Goal: Transaction & Acquisition: Book appointment/travel/reservation

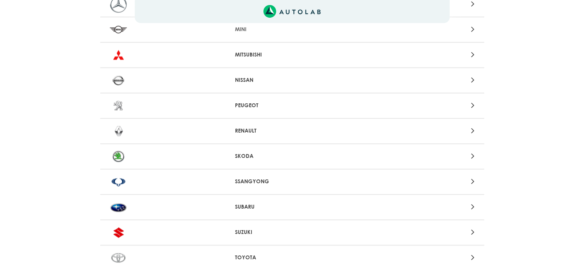
scroll to position [645, 0]
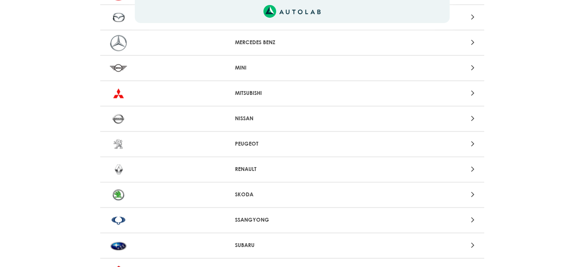
click at [472, 37] on icon at bounding box center [472, 42] width 3 height 10
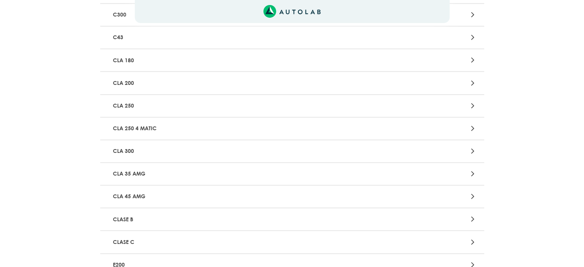
scroll to position [537, 0]
click at [116, 60] on p "C220" at bounding box center [229, 62] width 239 height 14
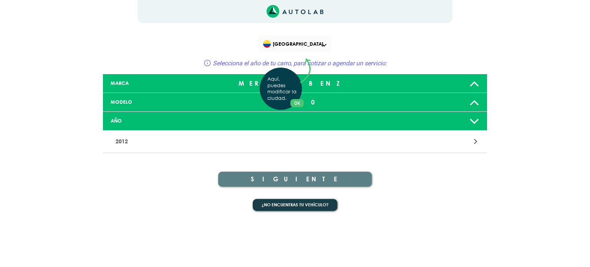
click at [474, 120] on div "Aquí, puedes modificar la ciudad. OK .aex,.bex{fill:none!important;stroke:#50c4…" at bounding box center [295, 133] width 590 height 267
click at [476, 140] on icon at bounding box center [475, 141] width 3 height 10
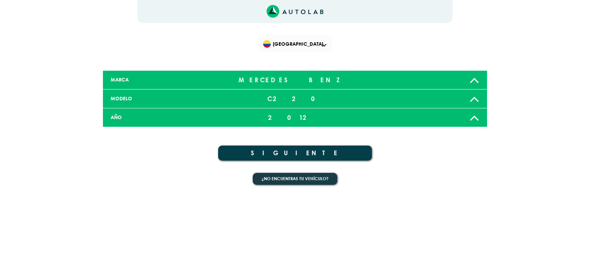
click at [301, 116] on div "2012" at bounding box center [294, 117] width 127 height 15
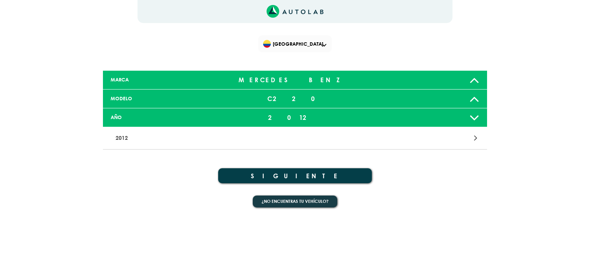
click at [118, 137] on p "2012" at bounding box center [231, 138] width 239 height 14
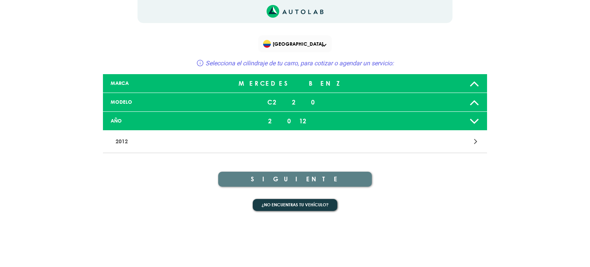
click at [476, 120] on icon at bounding box center [474, 120] width 10 height 15
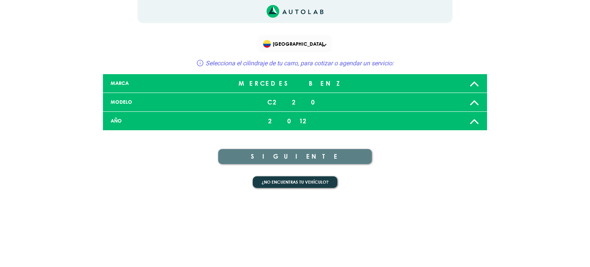
click at [476, 120] on icon at bounding box center [474, 120] width 10 height 15
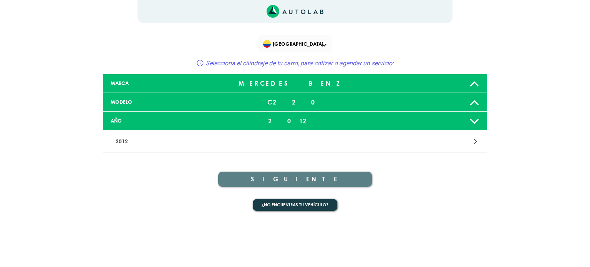
click at [307, 114] on div "2012" at bounding box center [294, 120] width 127 height 15
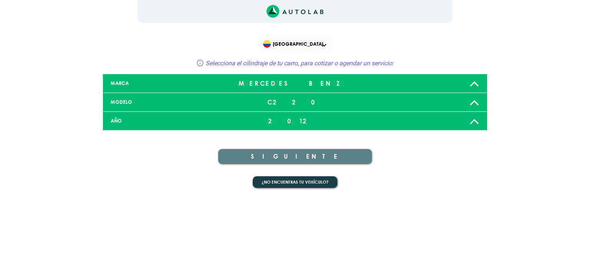
click at [113, 118] on div "AÑO" at bounding box center [168, 120] width 127 height 7
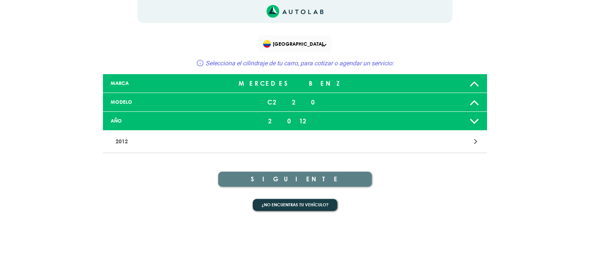
click at [476, 142] on icon at bounding box center [475, 141] width 3 height 10
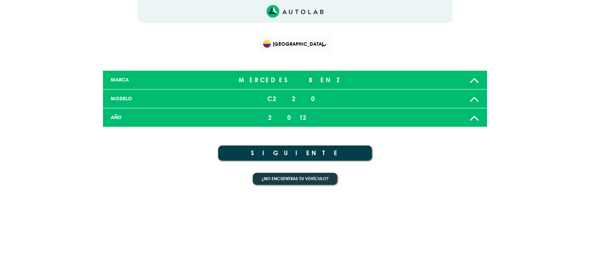
click at [120, 114] on div "AÑO" at bounding box center [168, 117] width 127 height 7
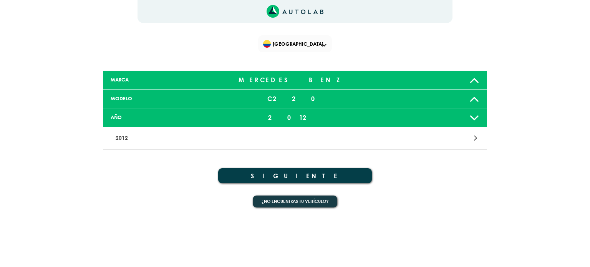
click at [135, 138] on p "2012" at bounding box center [231, 138] width 239 height 14
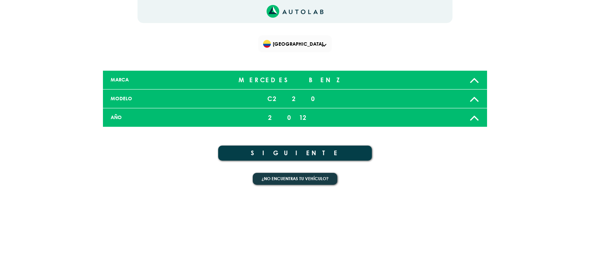
click at [477, 116] on icon at bounding box center [474, 117] width 10 height 15
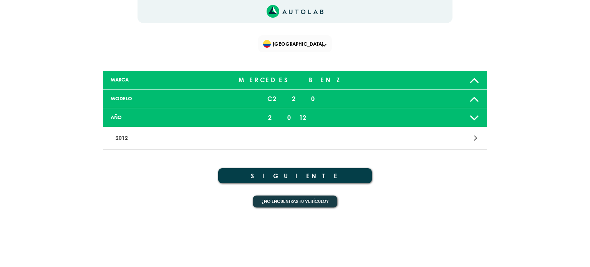
click at [299, 114] on div "2012" at bounding box center [294, 117] width 127 height 15
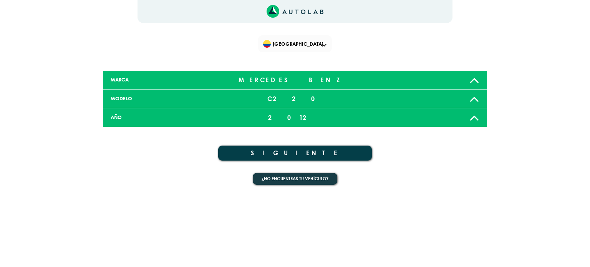
click at [299, 115] on div "2012" at bounding box center [294, 117] width 127 height 15
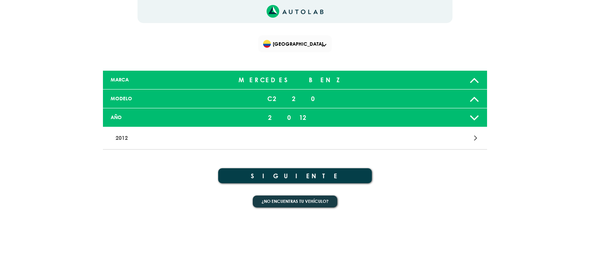
click at [299, 115] on div "2012" at bounding box center [294, 117] width 127 height 15
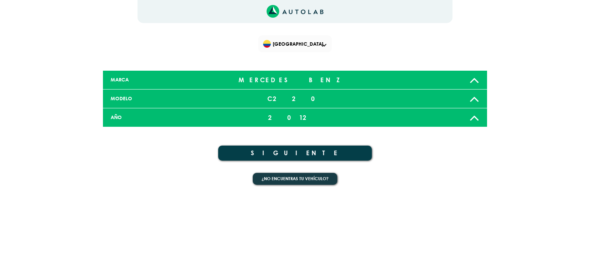
click at [299, 115] on div "2012" at bounding box center [294, 117] width 127 height 15
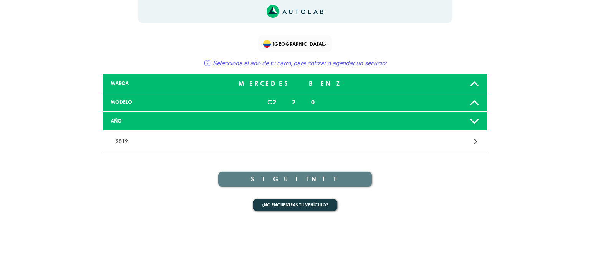
click at [204, 63] on icon at bounding box center [207, 63] width 7 height 7
click at [283, 116] on div "AÑO" at bounding box center [295, 121] width 384 height 19
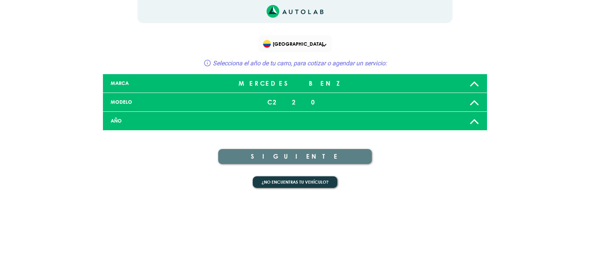
click at [476, 81] on icon at bounding box center [474, 83] width 10 height 15
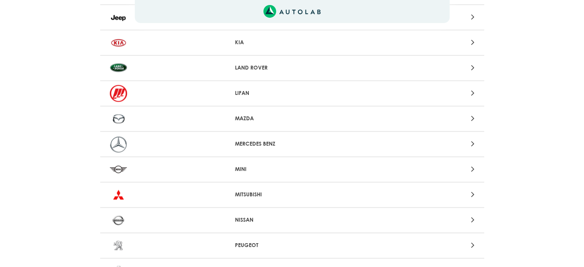
scroll to position [545, 0]
click at [470, 138] on div at bounding box center [418, 142] width 126 height 10
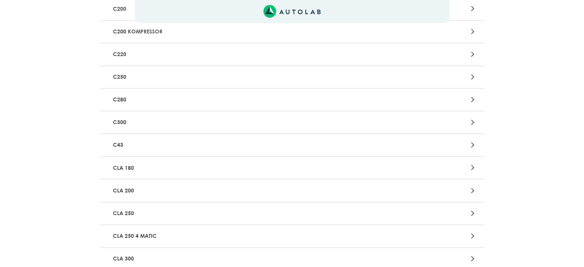
click at [473, 51] on icon at bounding box center [472, 54] width 3 height 10
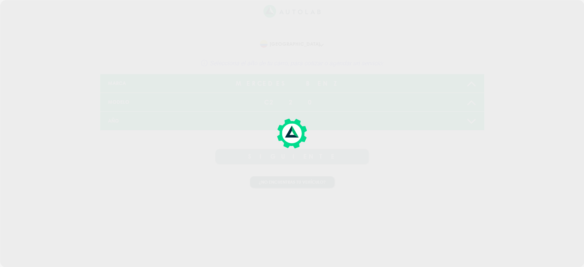
scroll to position [0, 0]
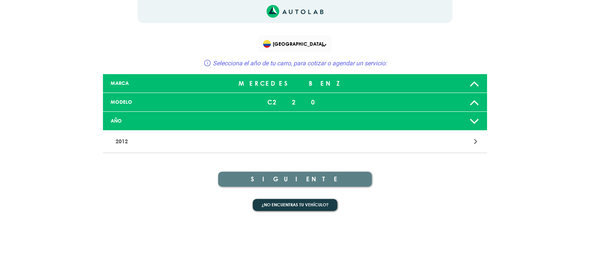
click at [471, 120] on icon at bounding box center [474, 120] width 10 height 15
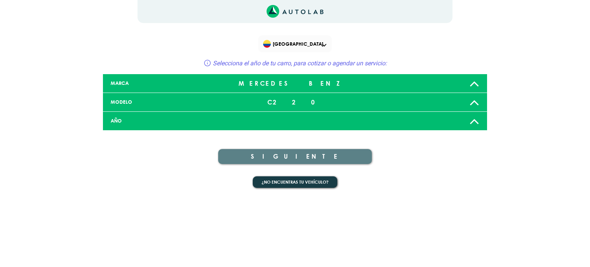
click at [468, 123] on div at bounding box center [421, 120] width 127 height 15
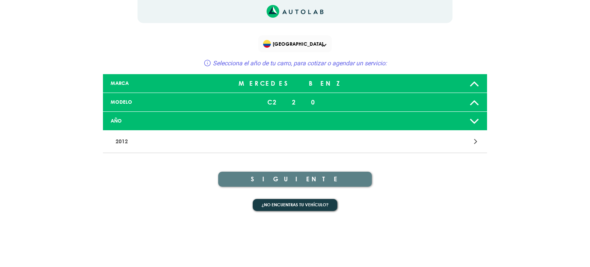
click at [135, 142] on p "2012" at bounding box center [231, 141] width 239 height 14
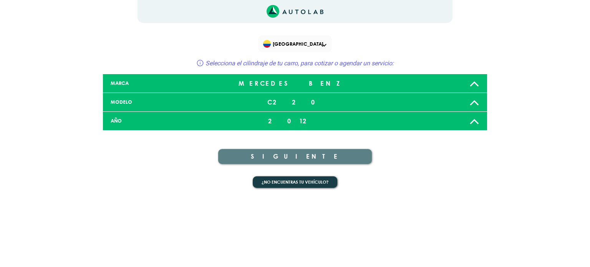
click at [134, 141] on div "SIGUIENTE" at bounding box center [295, 151] width 384 height 40
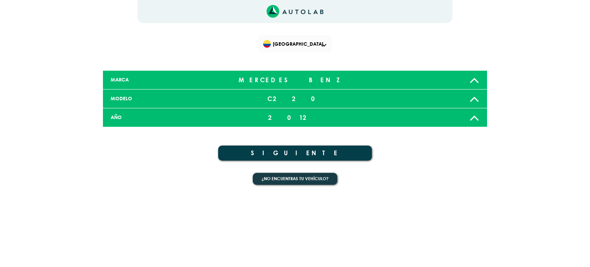
click at [292, 113] on div "2012" at bounding box center [294, 117] width 127 height 15
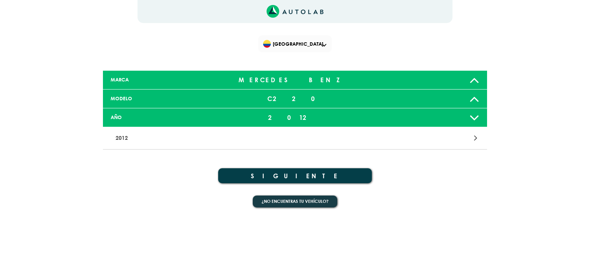
click at [294, 116] on div "2012" at bounding box center [294, 117] width 127 height 15
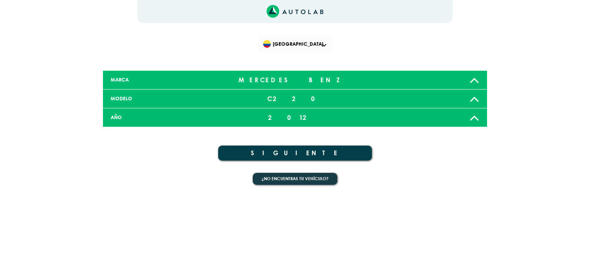
click at [299, 114] on div "2012" at bounding box center [294, 117] width 127 height 15
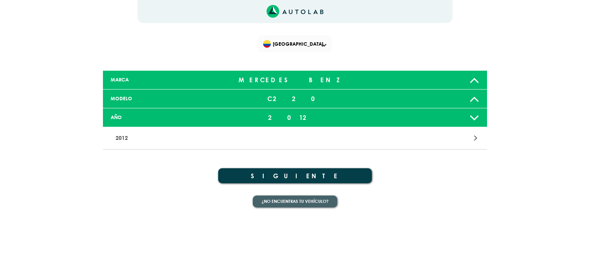
click at [304, 198] on button "¿No encuentras tu vehículo?" at bounding box center [295, 201] width 84 height 12
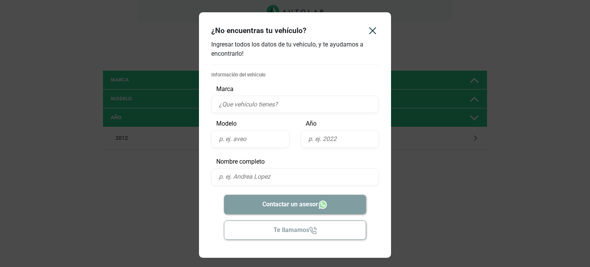
click at [235, 105] on input "text" at bounding box center [294, 104] width 167 height 17
type input "MERCEDES BENZ"
click at [237, 140] on input "text" at bounding box center [250, 138] width 78 height 17
click at [310, 137] on input "text" at bounding box center [340, 138] width 78 height 17
click at [236, 139] on input "1994" at bounding box center [250, 138] width 78 height 17
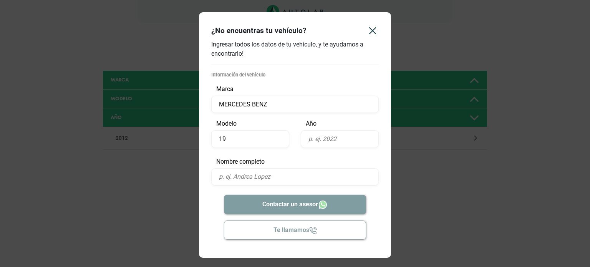
type input "1"
type input "C220"
drag, startPoint x: 309, startPoint y: 141, endPoint x: 322, endPoint y: 136, distance: 14.2
click at [312, 139] on input "text" at bounding box center [340, 138] width 78 height 17
type input "1994"
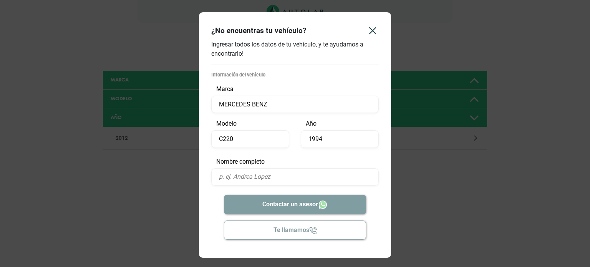
click at [233, 174] on input "text" at bounding box center [294, 176] width 167 height 17
click at [221, 177] on input "text" at bounding box center [294, 176] width 167 height 17
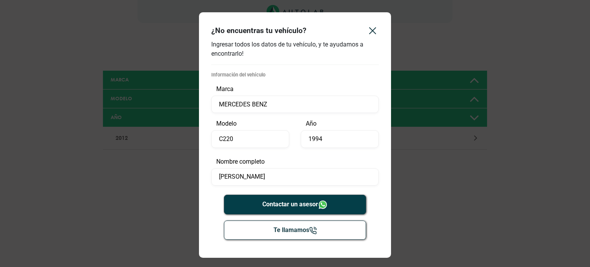
type input "[PERSON_NAME]"
click at [295, 201] on button "Contactar un asesor" at bounding box center [295, 205] width 142 height 20
click at [375, 30] on icon "Close" at bounding box center [372, 31] width 12 height 12
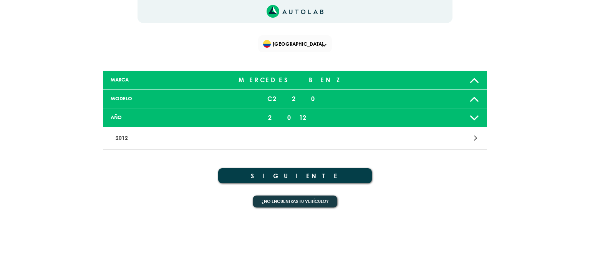
click at [299, 173] on button "SIGUIENTE" at bounding box center [295, 175] width 154 height 15
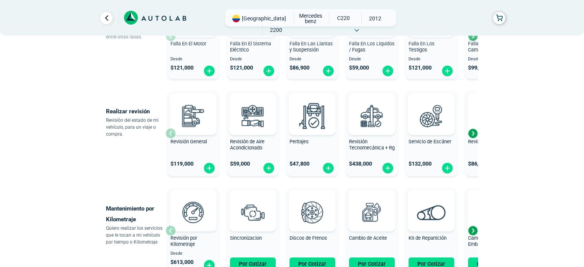
scroll to position [307, 0]
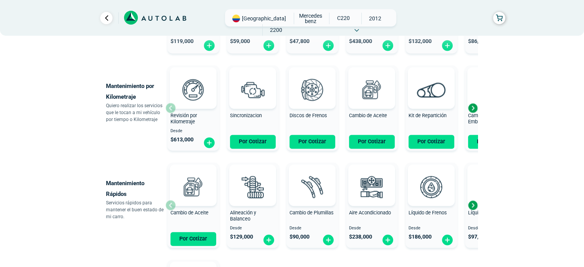
drag, startPoint x: 531, startPoint y: 204, endPoint x: 419, endPoint y: 250, distance: 121.4
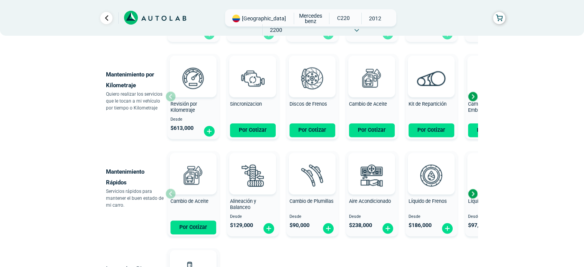
scroll to position [441, 0]
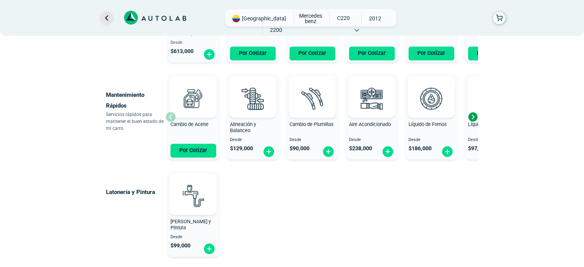
click at [106, 16] on link "Ir al paso anterior" at bounding box center [106, 18] width 12 height 12
